Goal: Task Accomplishment & Management: Use online tool/utility

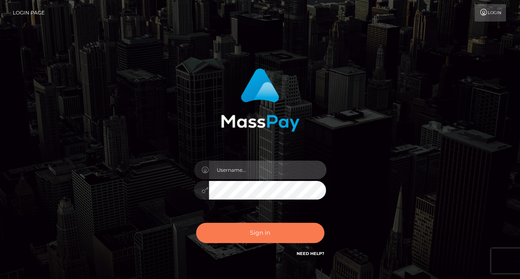
type input "nikki.[PERSON_NAME]"
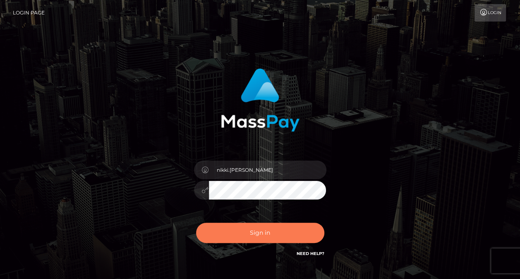
click at [243, 234] on button "Sign in" at bounding box center [260, 233] width 128 height 20
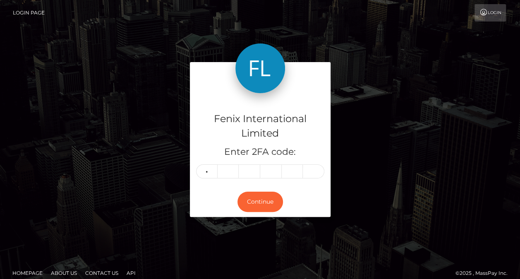
type input "9"
type input "6"
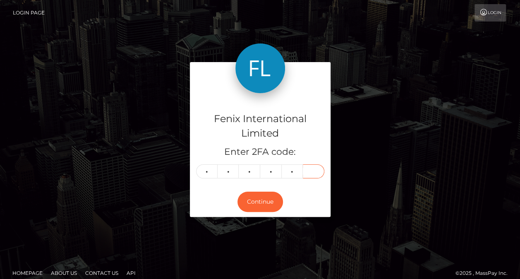
type input "4"
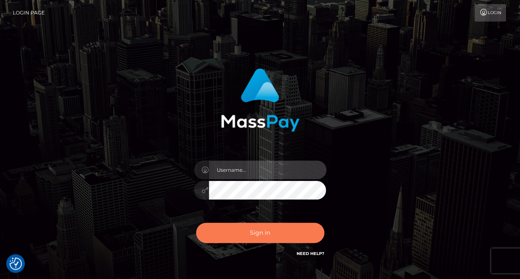
type input "nikki.[PERSON_NAME]"
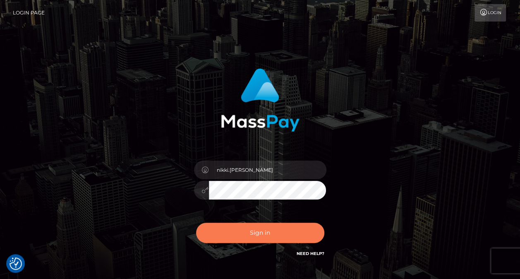
click at [236, 237] on button "Sign in" at bounding box center [260, 233] width 128 height 20
click at [262, 230] on button "Sign in" at bounding box center [260, 233] width 128 height 20
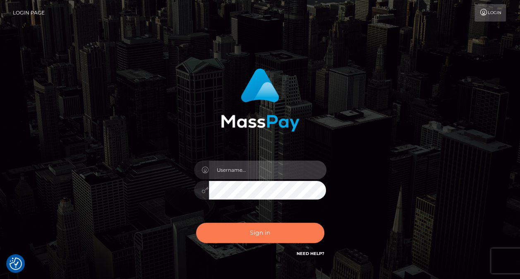
type input "nikki.[PERSON_NAME]"
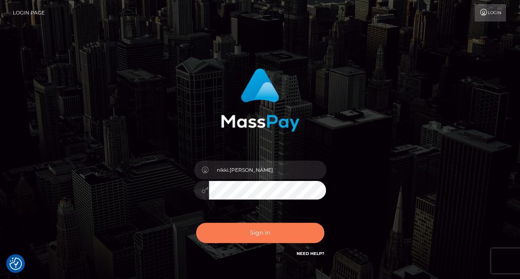
click at [244, 228] on button "Sign in" at bounding box center [260, 233] width 128 height 20
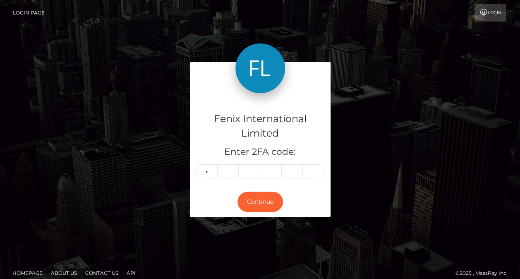
type input "8"
type input "0"
type input "3"
type input "2"
type input "6"
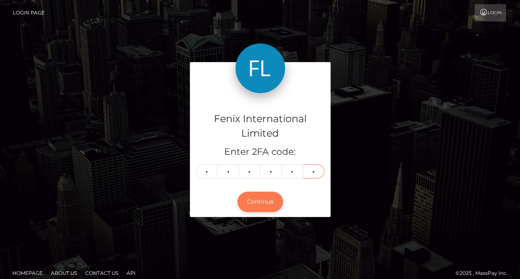
type input "3"
click at [253, 199] on button "Continue" at bounding box center [261, 202] width 46 height 20
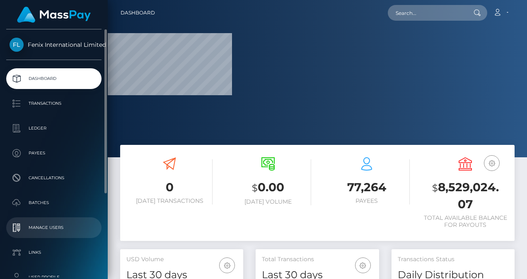
scroll to position [41, 0]
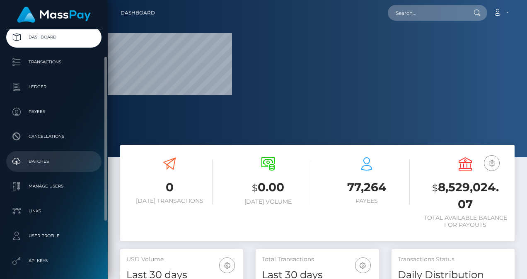
click at [48, 159] on p "Batches" at bounding box center [54, 161] width 89 height 12
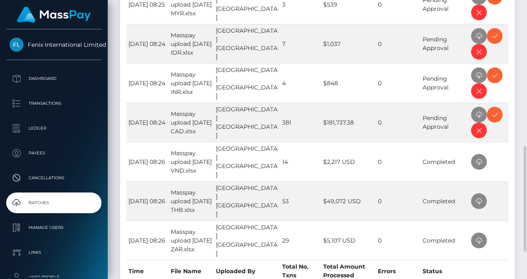
scroll to position [345, 0]
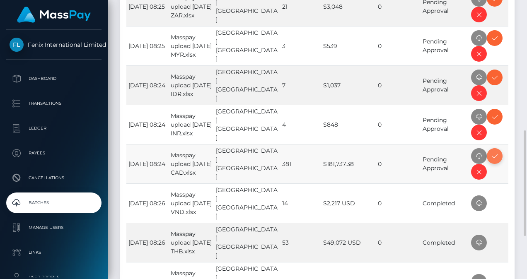
click at [494, 156] on icon at bounding box center [494, 156] width 10 height 10
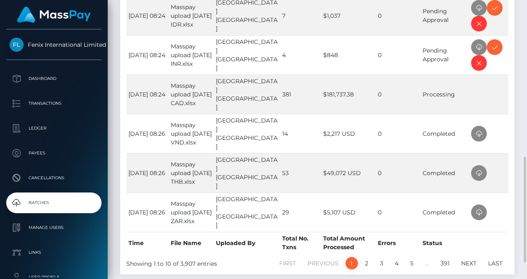
scroll to position [331, 0]
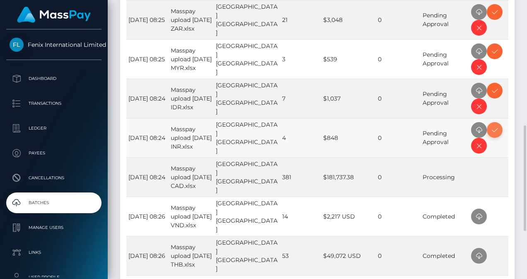
click at [494, 131] on icon at bounding box center [494, 130] width 10 height 10
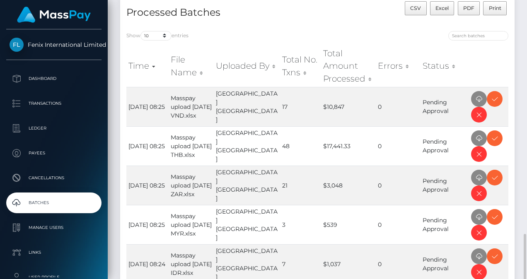
scroll to position [290, 0]
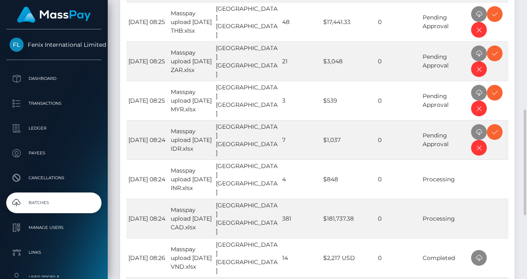
click at [494, 131] on icon at bounding box center [494, 132] width 10 height 10
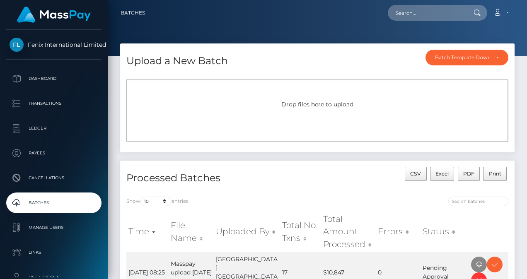
scroll to position [166, 0]
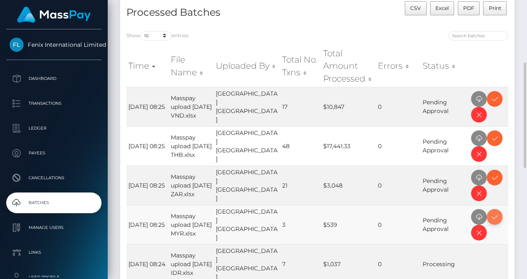
click at [492, 214] on icon at bounding box center [494, 217] width 10 height 10
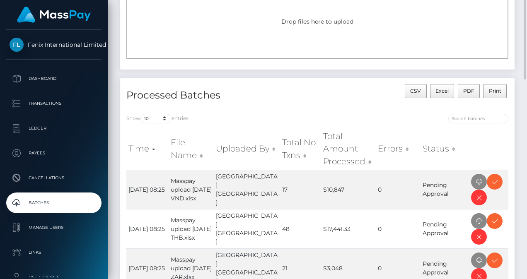
scroll to position [124, 0]
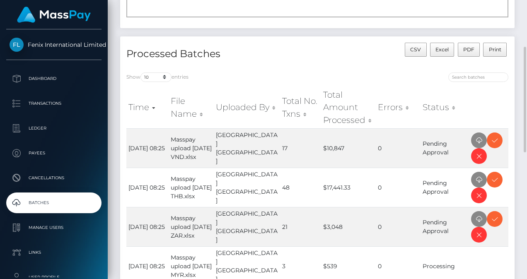
click at [492, 214] on icon at bounding box center [494, 219] width 10 height 10
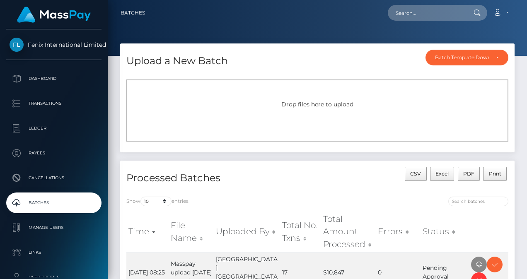
scroll to position [124, 0]
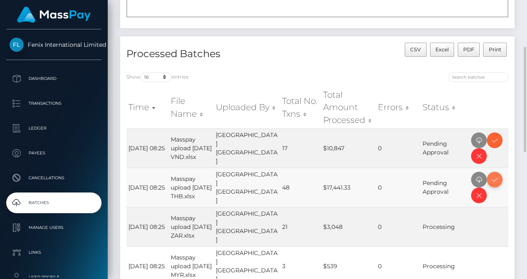
click at [499, 176] on span at bounding box center [495, 180] width 16 height 16
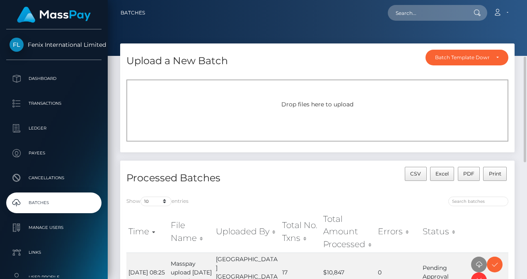
scroll to position [83, 0]
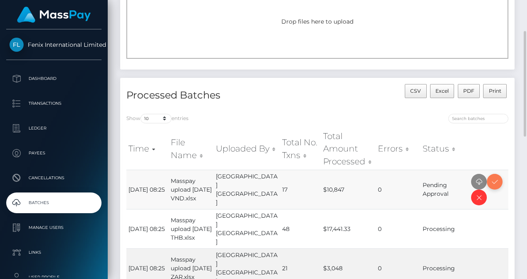
click at [491, 179] on icon at bounding box center [494, 182] width 10 height 10
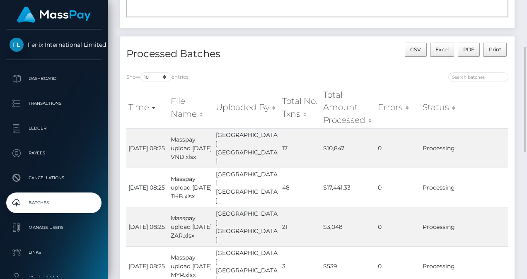
scroll to position [248, 0]
